Goal: Task Accomplishment & Management: Use online tool/utility

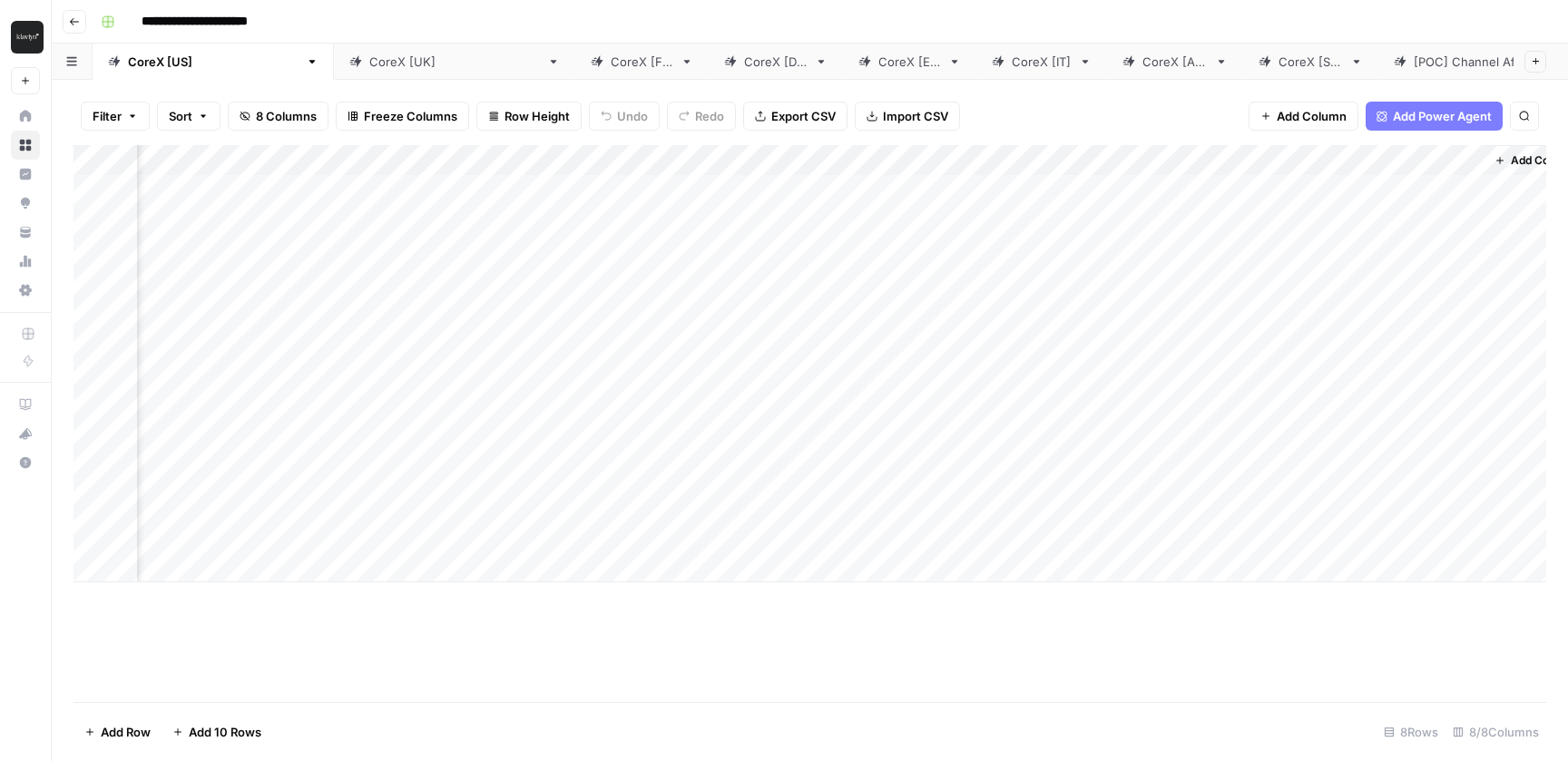
scroll to position [0, 464]
click at [1099, 425] on div "Add Column" at bounding box center [810, 364] width 1473 height 438
